Goal: Use online tool/utility: Utilize a website feature to perform a specific function

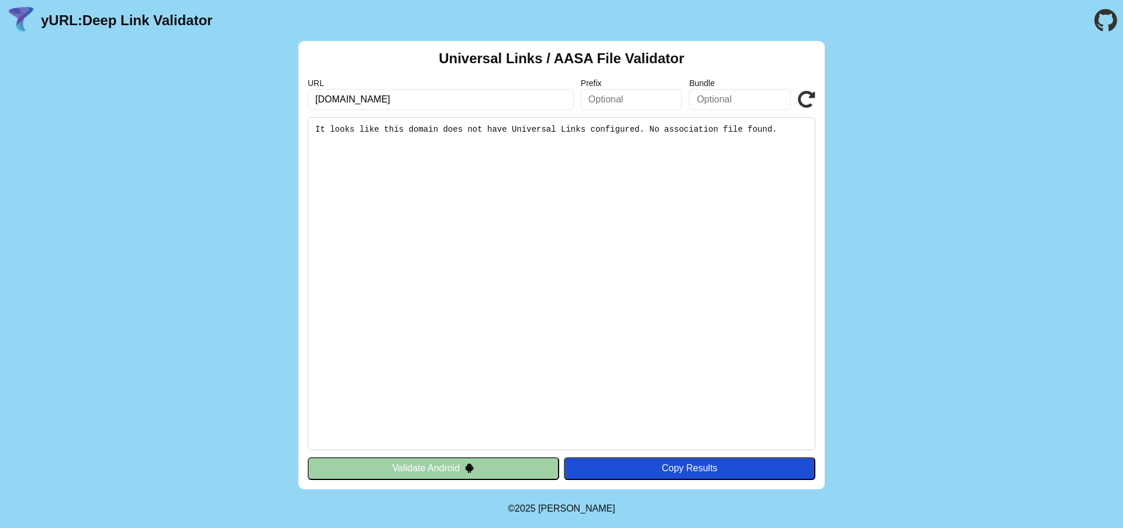
click at [449, 104] on input "[DOMAIN_NAME]" at bounding box center [441, 99] width 266 height 21
type input "[URL][DOMAIN_NAME]"
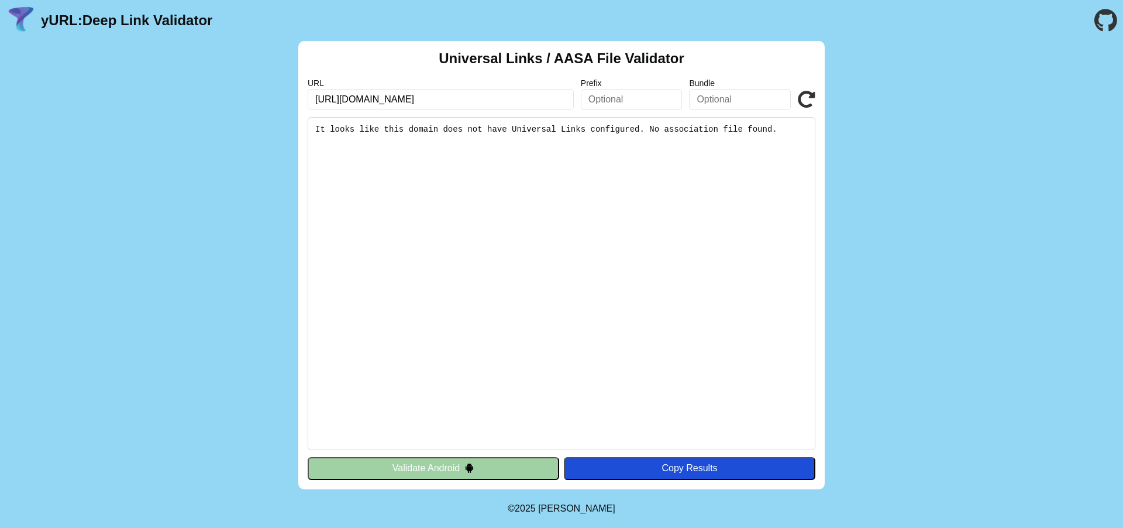
click at [810, 103] on icon at bounding box center [807, 100] width 18 height 18
click at [807, 100] on icon at bounding box center [807, 100] width 18 height 18
